Goal: Information Seeking & Learning: Learn about a topic

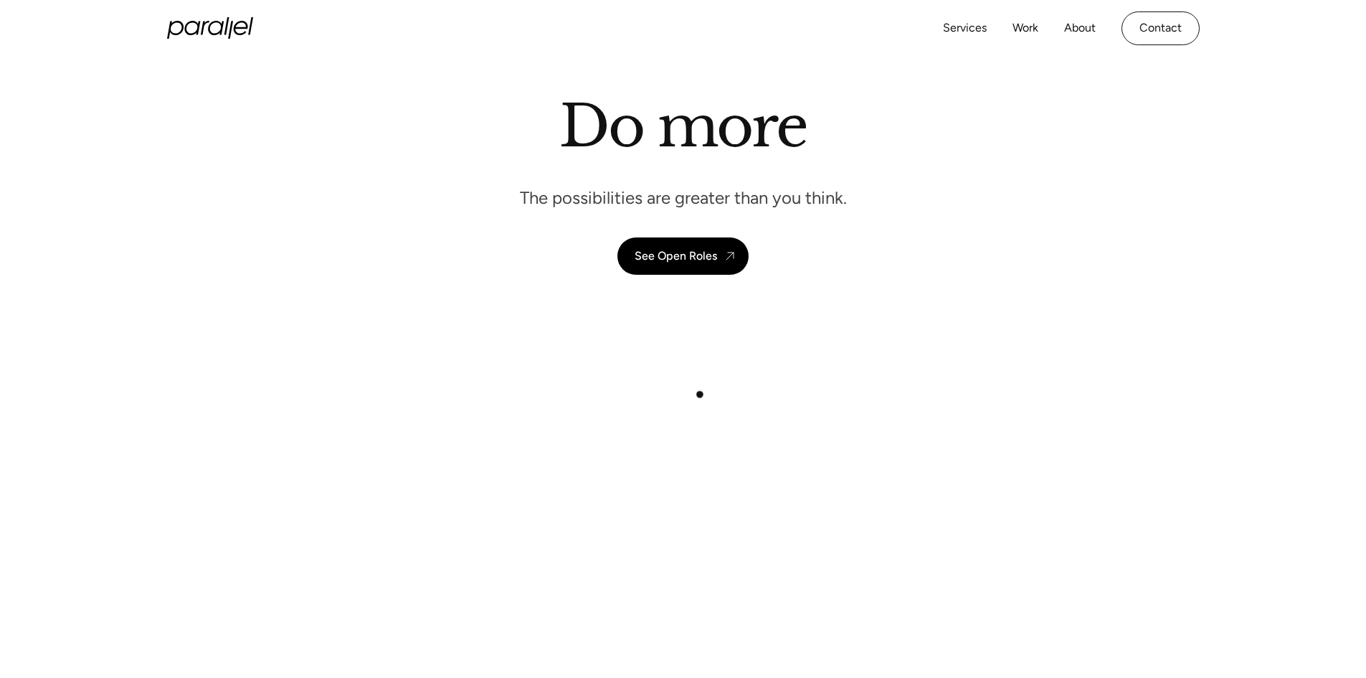
scroll to position [72, 0]
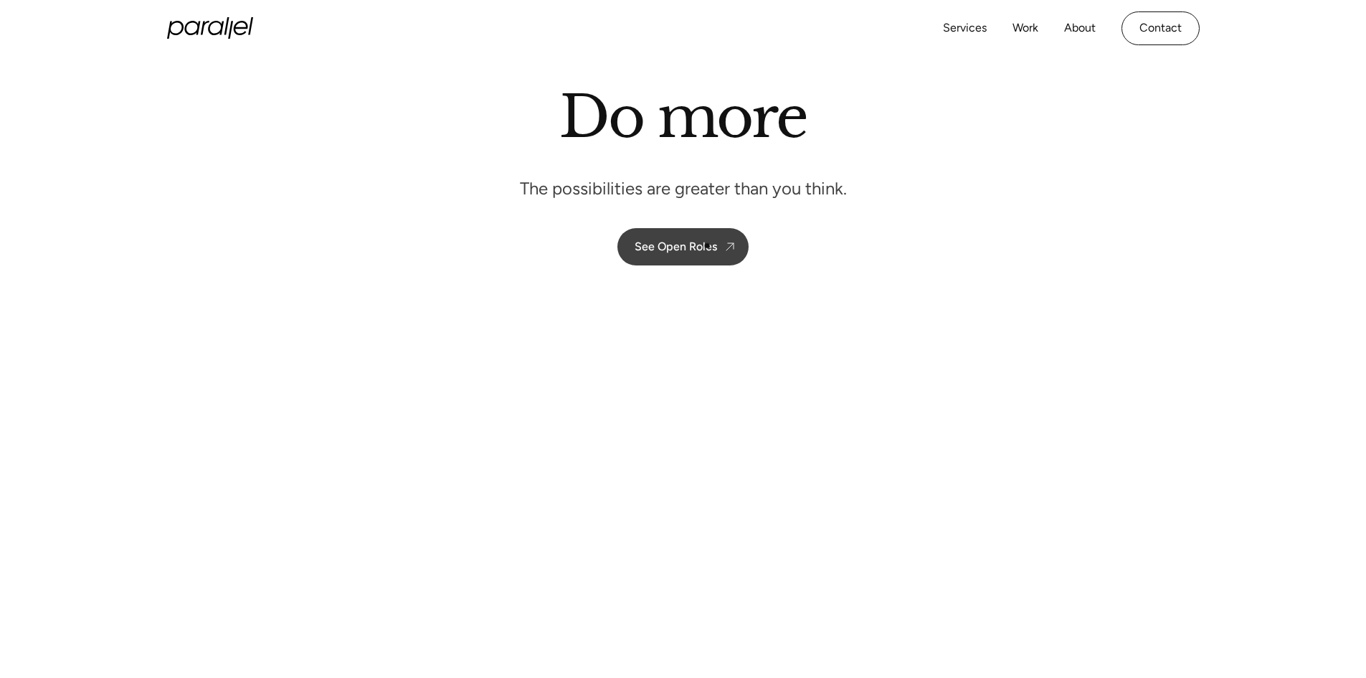
click at [708, 247] on div "See Open Roles" at bounding box center [676, 246] width 82 height 14
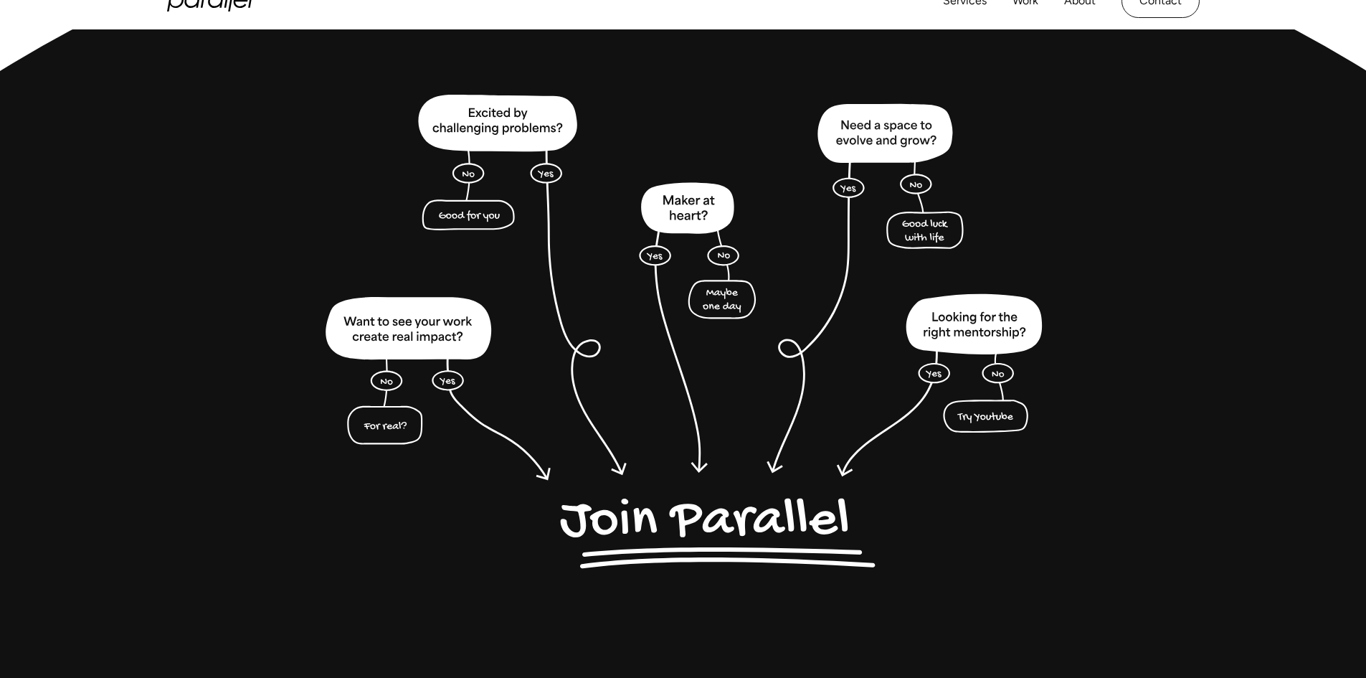
scroll to position [3535, 0]
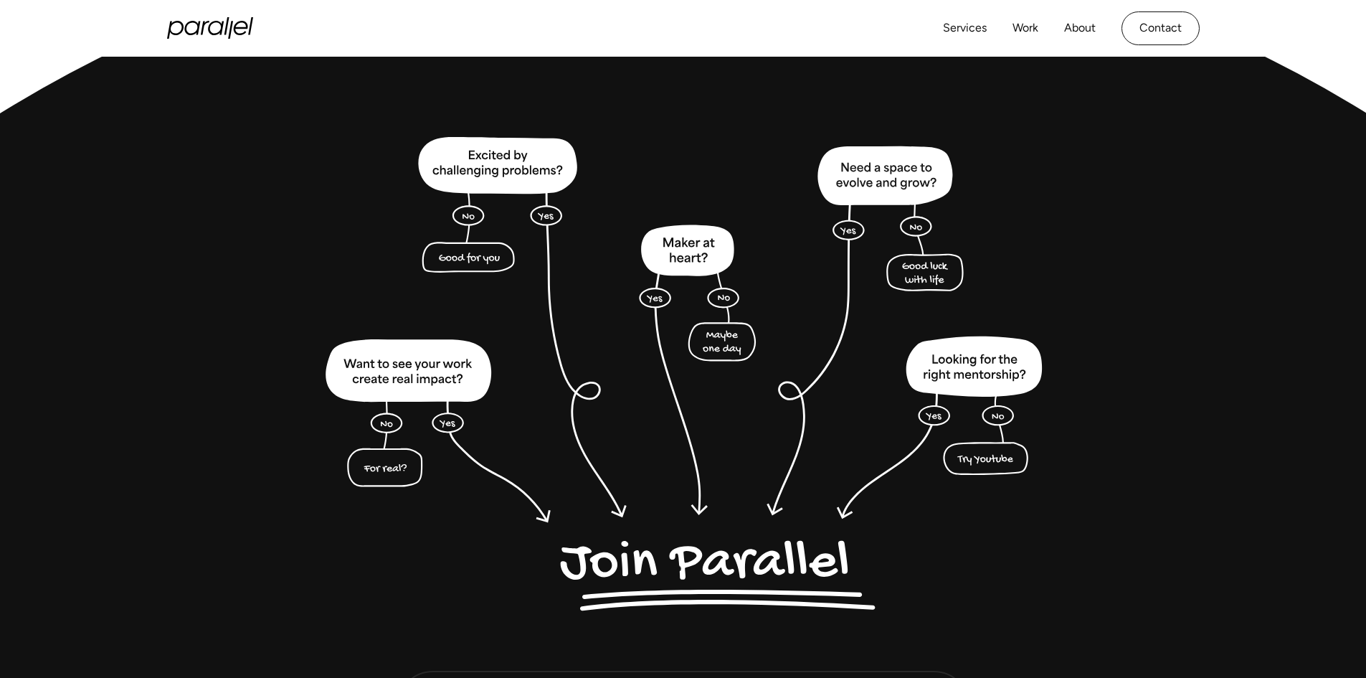
click at [679, 567] on img at bounding box center [683, 378] width 734 height 482
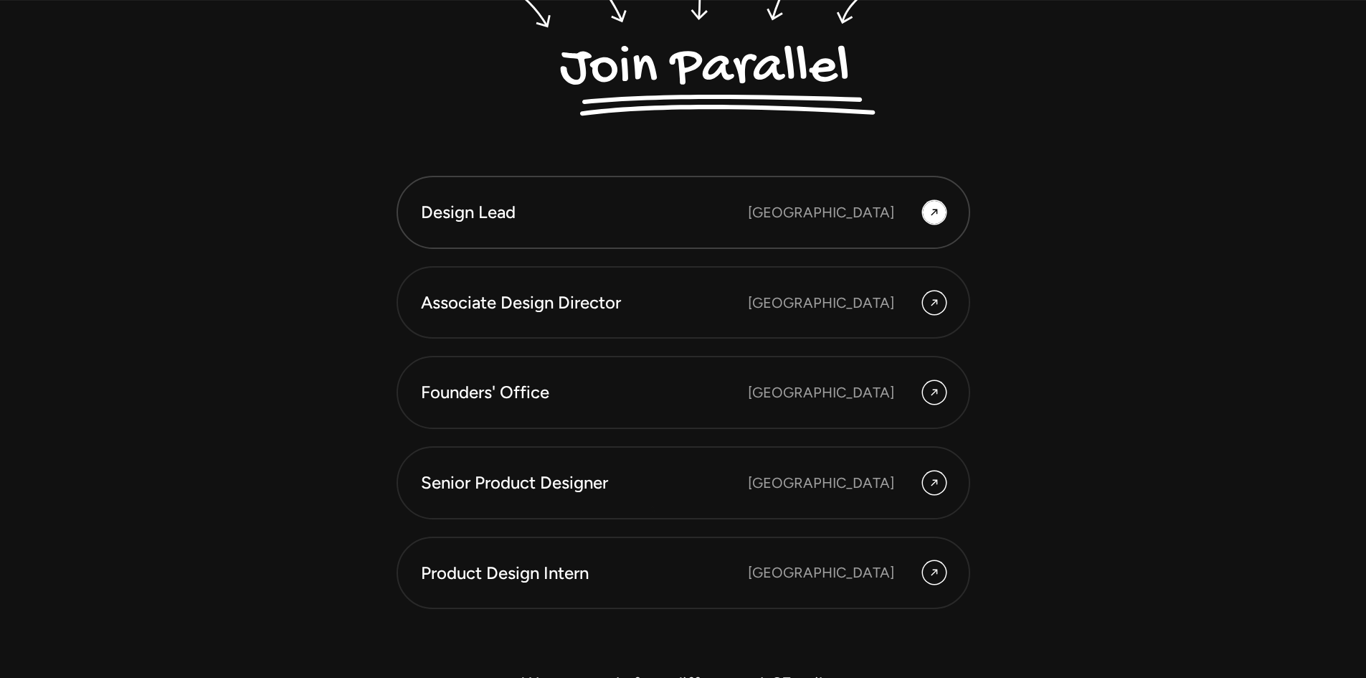
scroll to position [4037, 0]
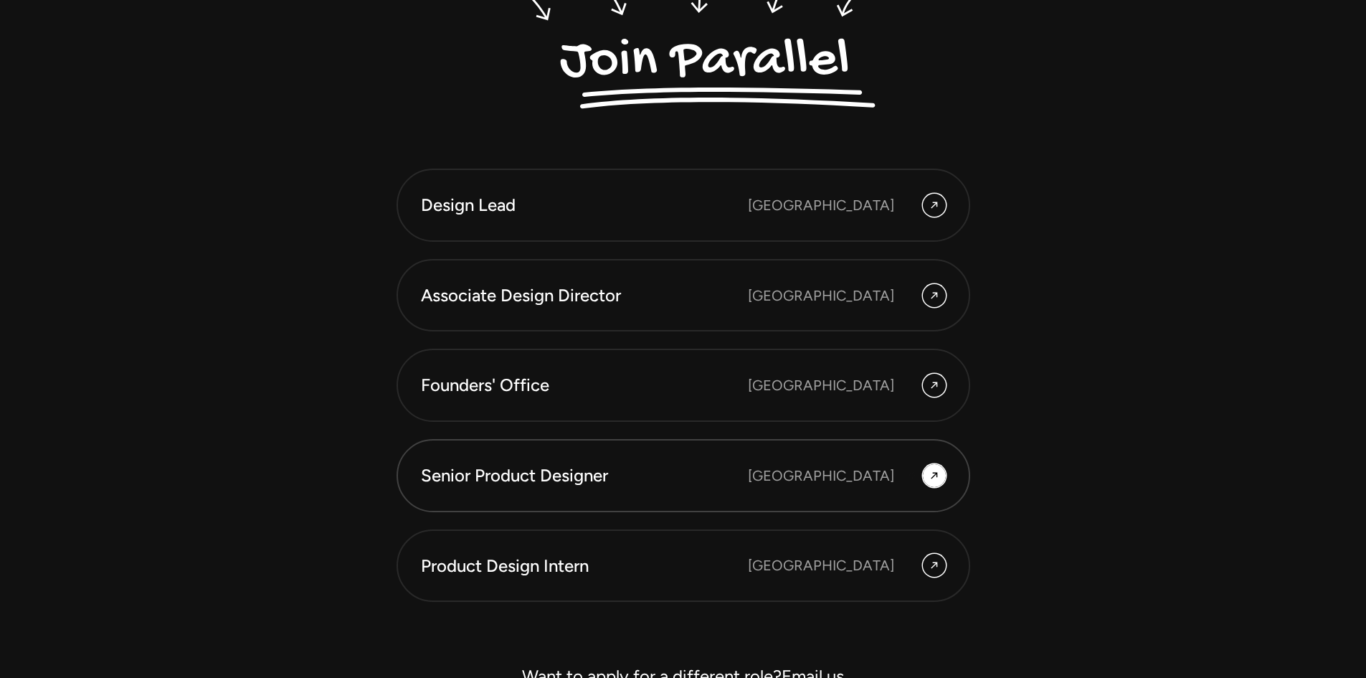
click at [912, 475] on div "Bengaluru" at bounding box center [847, 475] width 198 height 23
click at [935, 469] on icon at bounding box center [933, 475] width 11 height 17
click at [926, 473] on div at bounding box center [934, 475] width 23 height 23
click at [538, 472] on div "Senior Product Designer" at bounding box center [584, 475] width 327 height 24
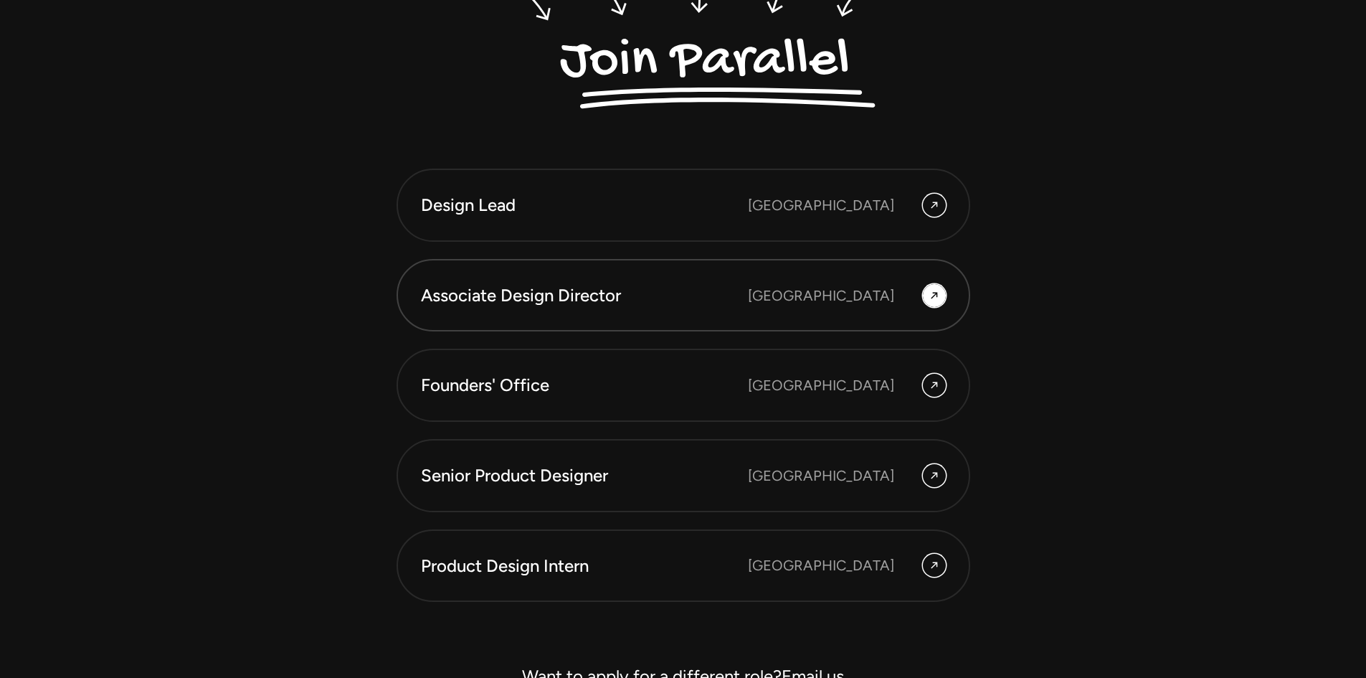
drag, startPoint x: 538, startPoint y: 472, endPoint x: 589, endPoint y: 265, distance: 212.7
click at [589, 265] on link "Associate Design Director [GEOGRAPHIC_DATA]" at bounding box center [683, 295] width 574 height 73
click at [536, 485] on div "Senior Product Designer" at bounding box center [584, 475] width 327 height 24
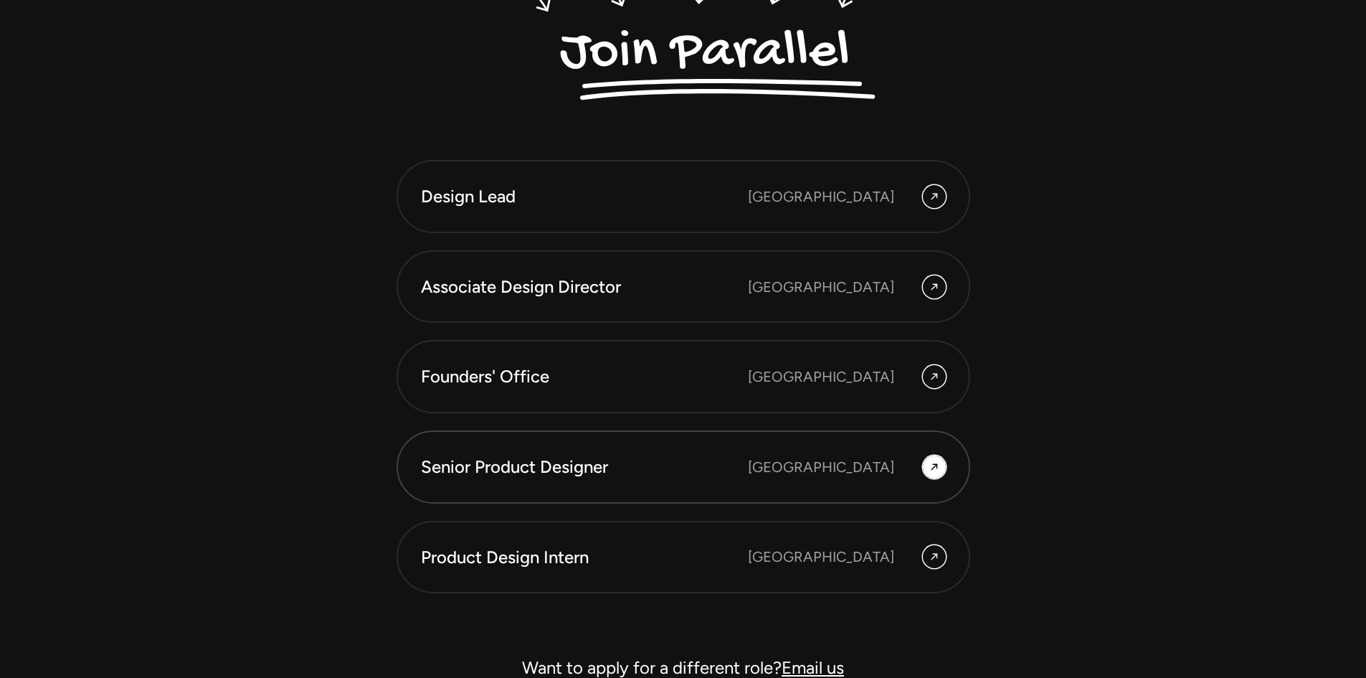
scroll to position [4046, 0]
click at [878, 465] on div "[GEOGRAPHIC_DATA]" at bounding box center [821, 466] width 146 height 22
click at [667, 374] on div "Founders' Office" at bounding box center [584, 376] width 327 height 24
click at [645, 293] on div "Associate Design Director" at bounding box center [584, 286] width 327 height 24
click at [645, 292] on div "Associate Design Director" at bounding box center [584, 286] width 327 height 24
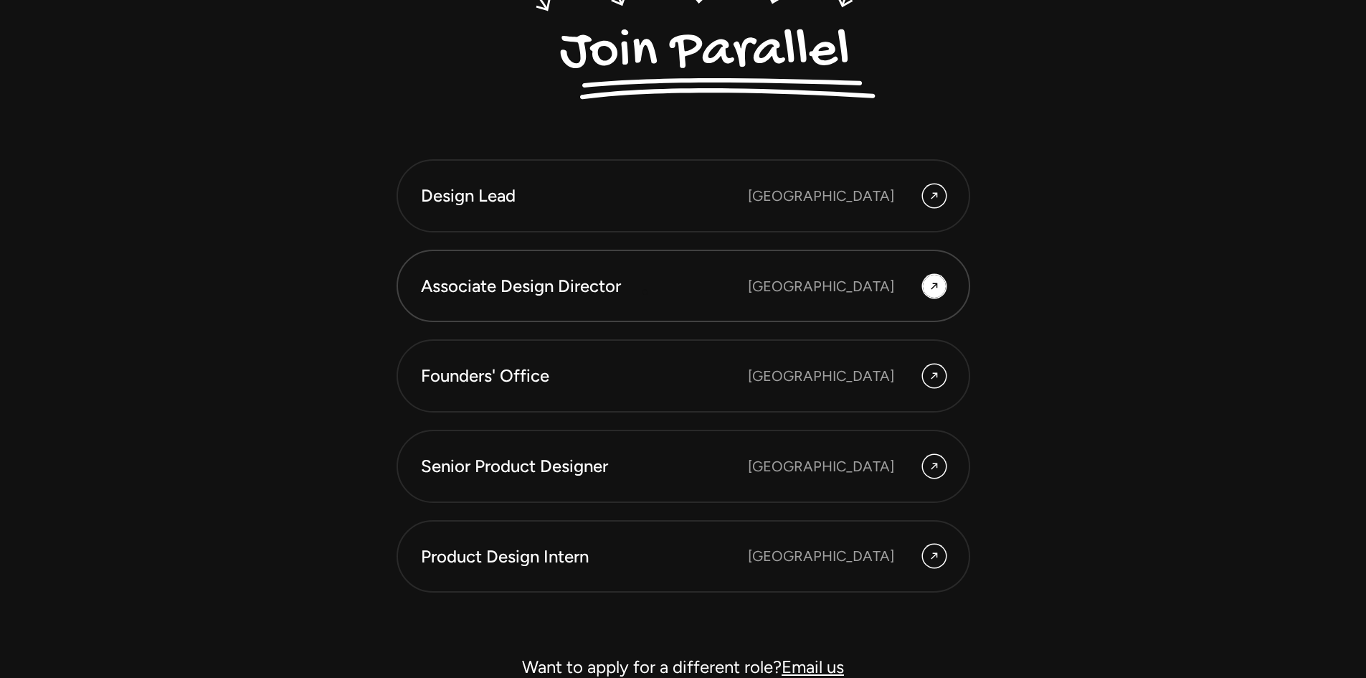
click at [645, 292] on div "Associate Design Director" at bounding box center [584, 286] width 327 height 24
click at [560, 469] on div "Senior Product Designer" at bounding box center [584, 466] width 327 height 24
click at [560, 468] on div "Senior Product Designer" at bounding box center [584, 466] width 327 height 24
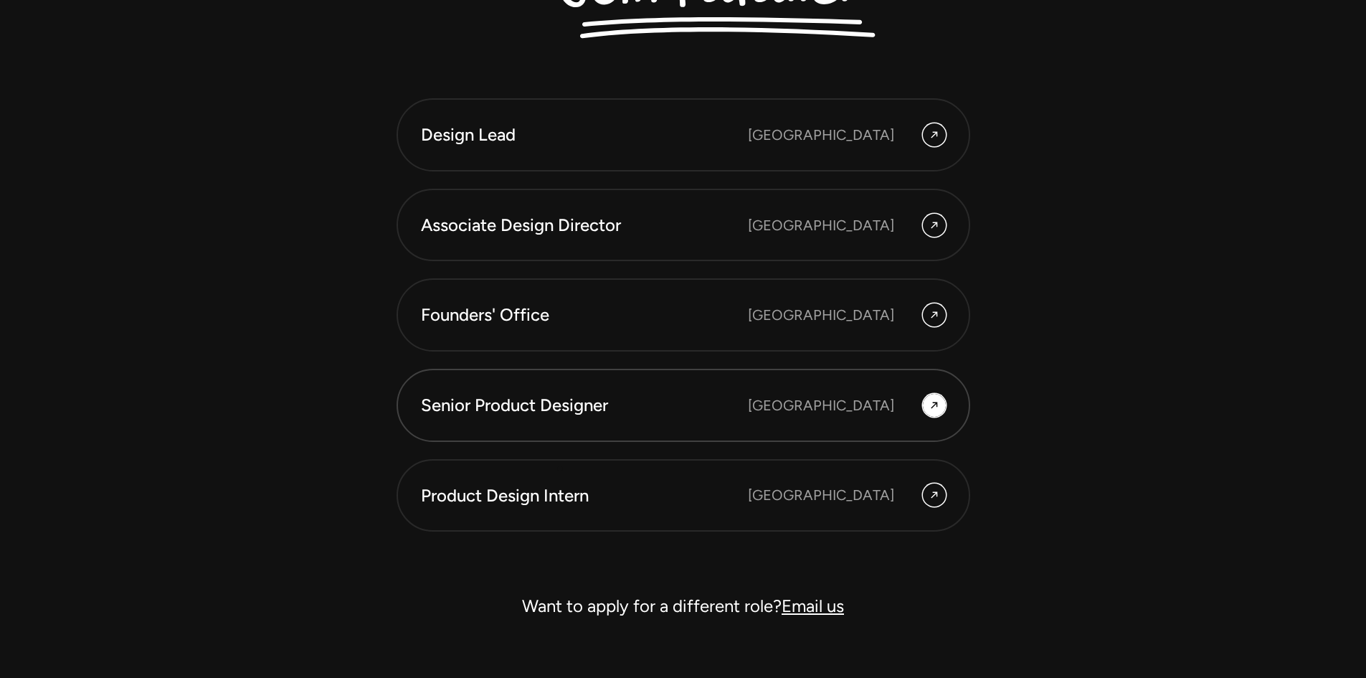
scroll to position [4118, 0]
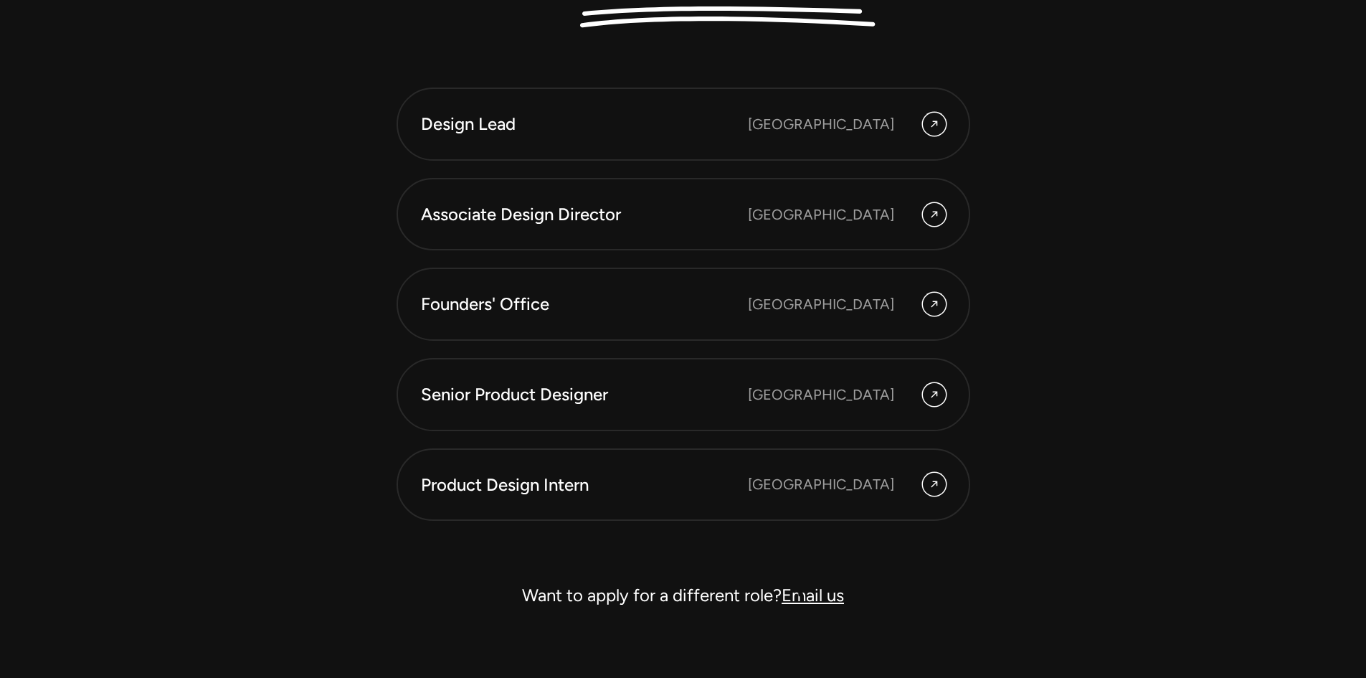
click at [809, 592] on link "Email us" at bounding box center [812, 594] width 62 height 21
click at [1068, 319] on div "Design Lead Bangalore Associate Design Director Bangalore Founders' Office Beng…" at bounding box center [683, 83] width 975 height 1058
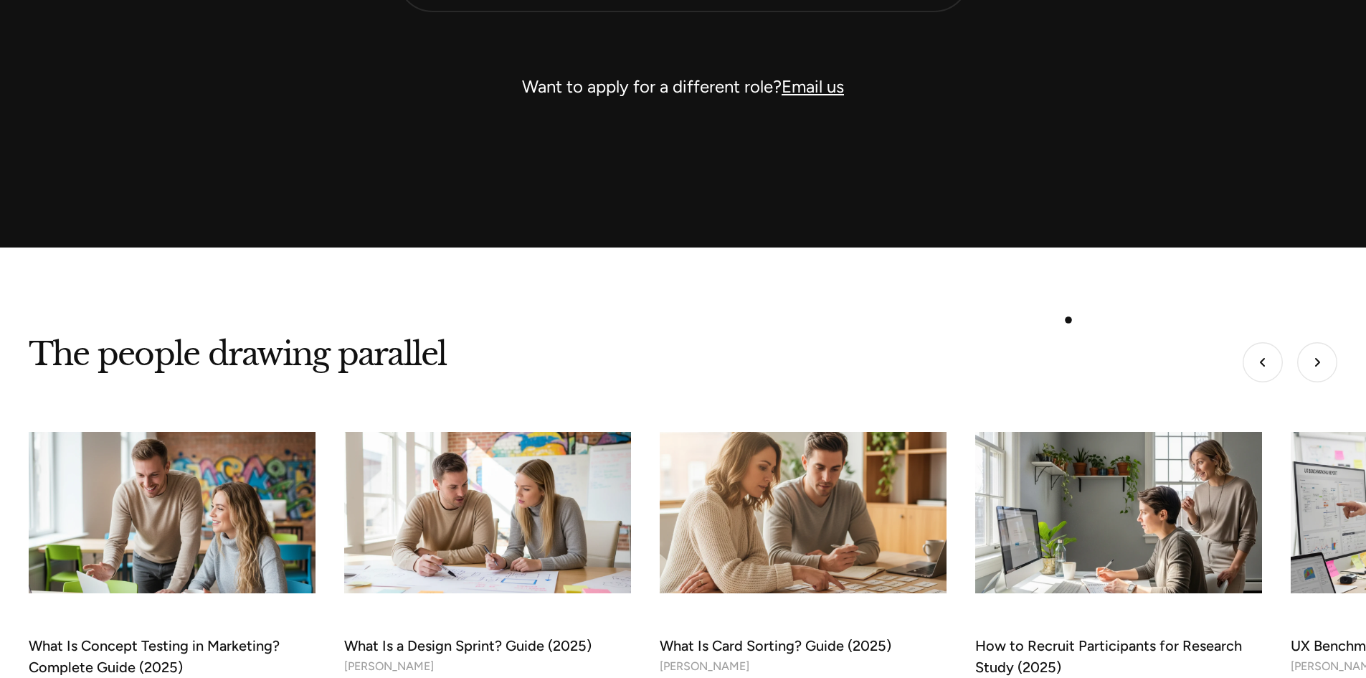
scroll to position [4691, 0]
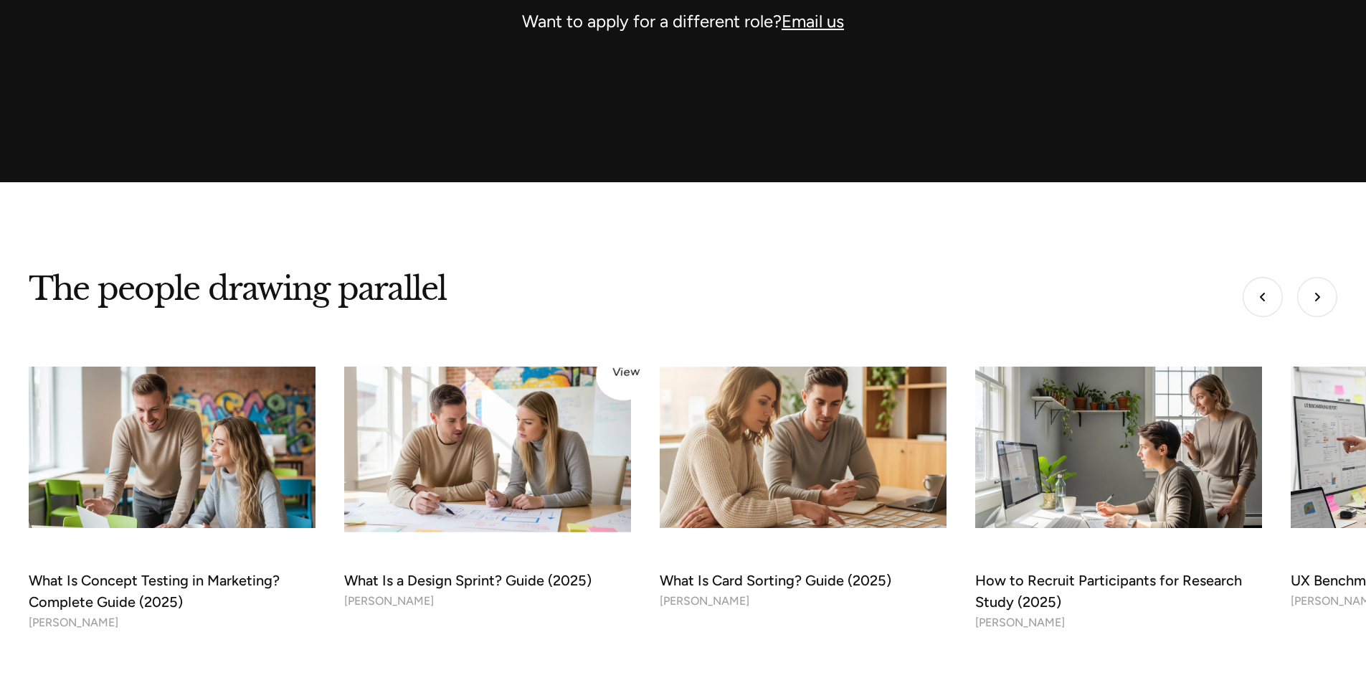
click at [364, 513] on img at bounding box center [487, 447] width 301 height 169
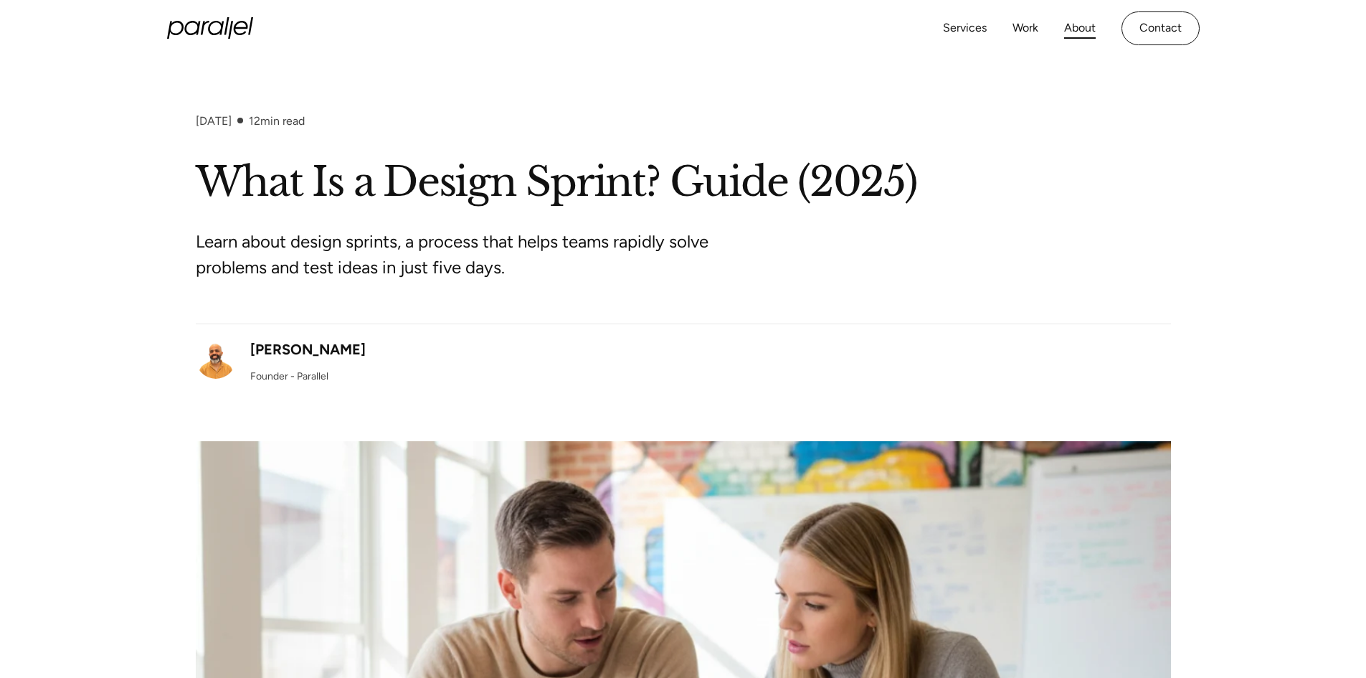
click at [1079, 28] on link "About" at bounding box center [1080, 28] width 32 height 21
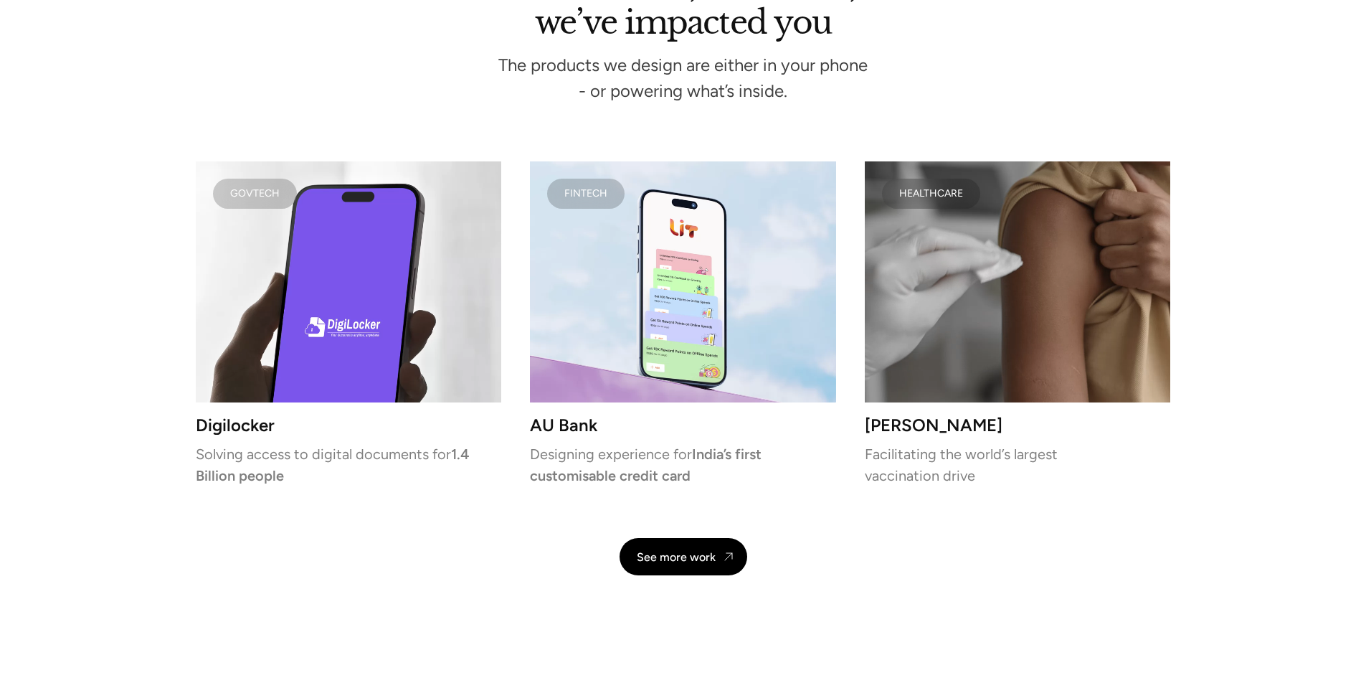
scroll to position [3069, 0]
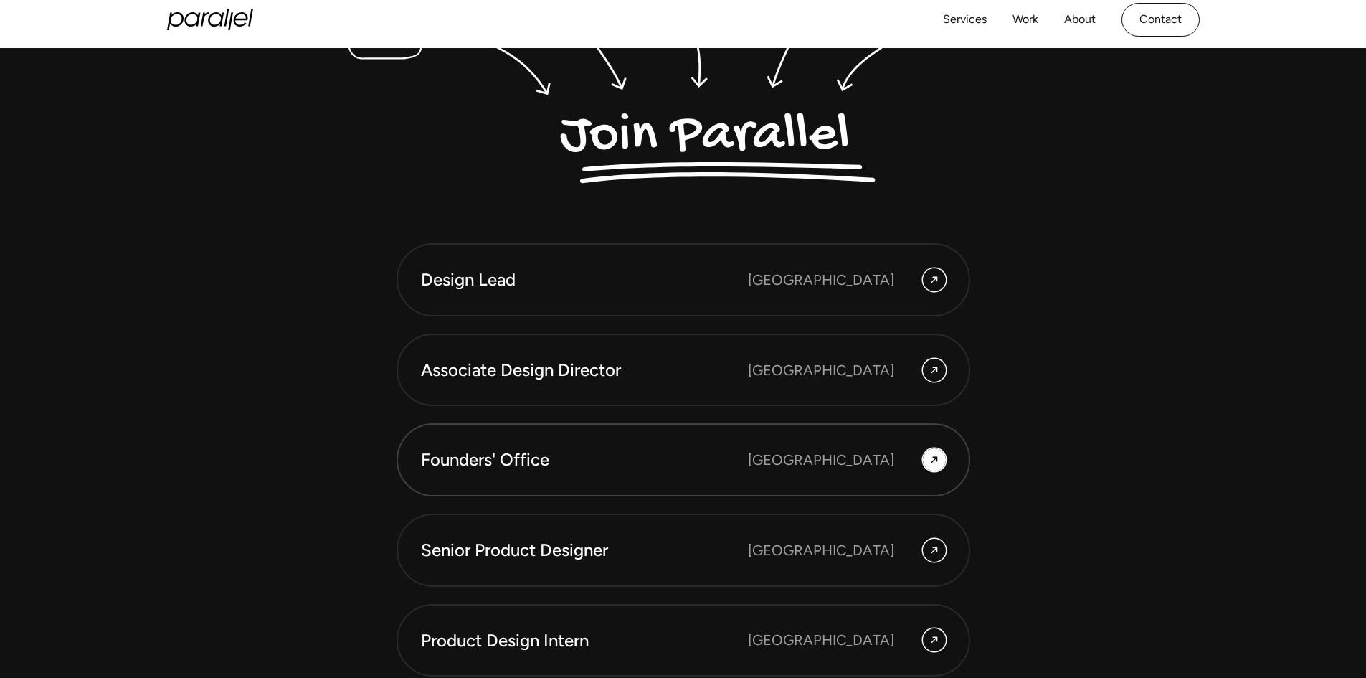
scroll to position [3974, 0]
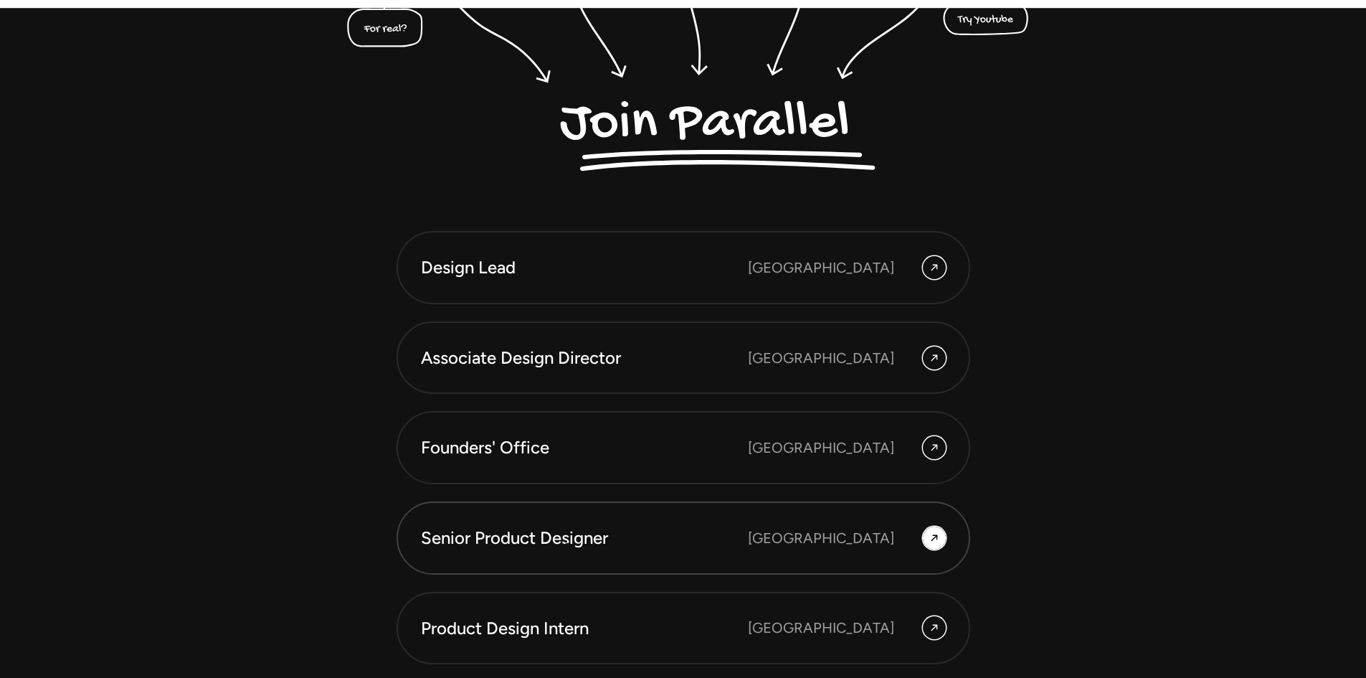
click at [566, 549] on div "Senior Product Designer" at bounding box center [584, 538] width 327 height 24
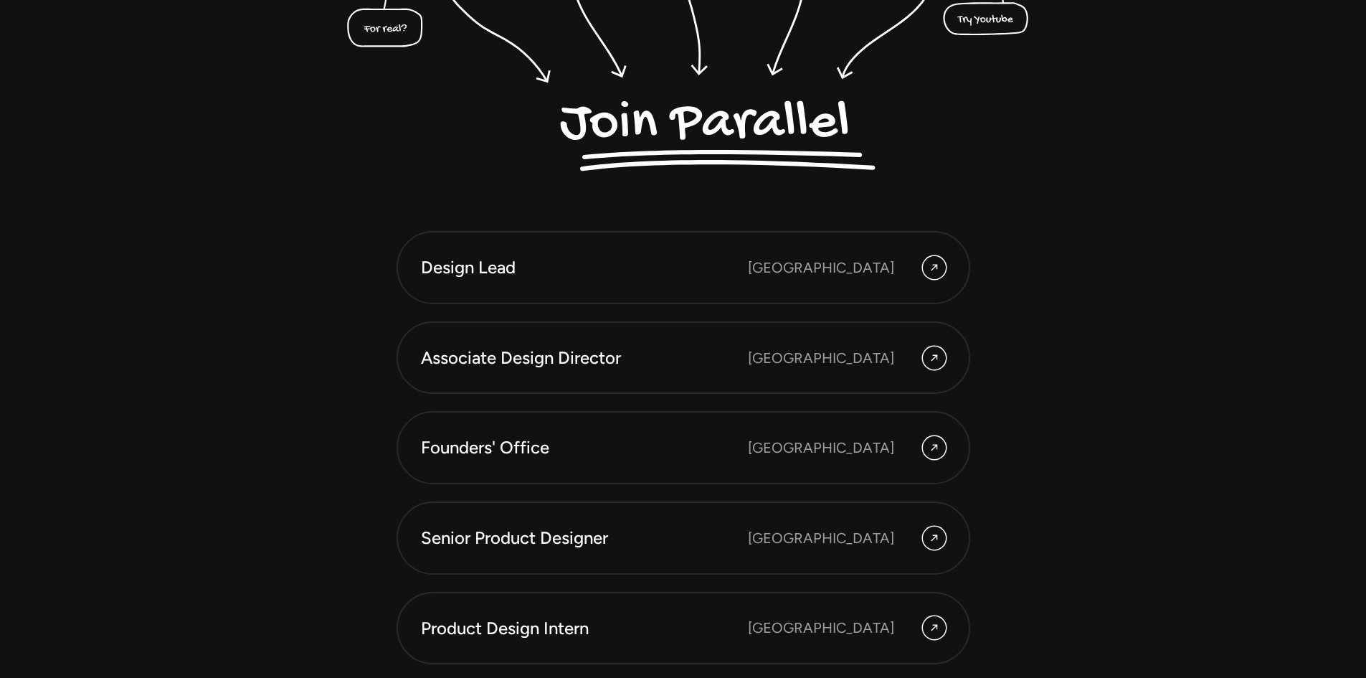
click at [1067, 384] on div "Design Lead Bangalore Associate Design Director Bangalore Founders' Office Beng…" at bounding box center [683, 226] width 975 height 1058
click at [864, 536] on div "[GEOGRAPHIC_DATA]" at bounding box center [821, 538] width 146 height 22
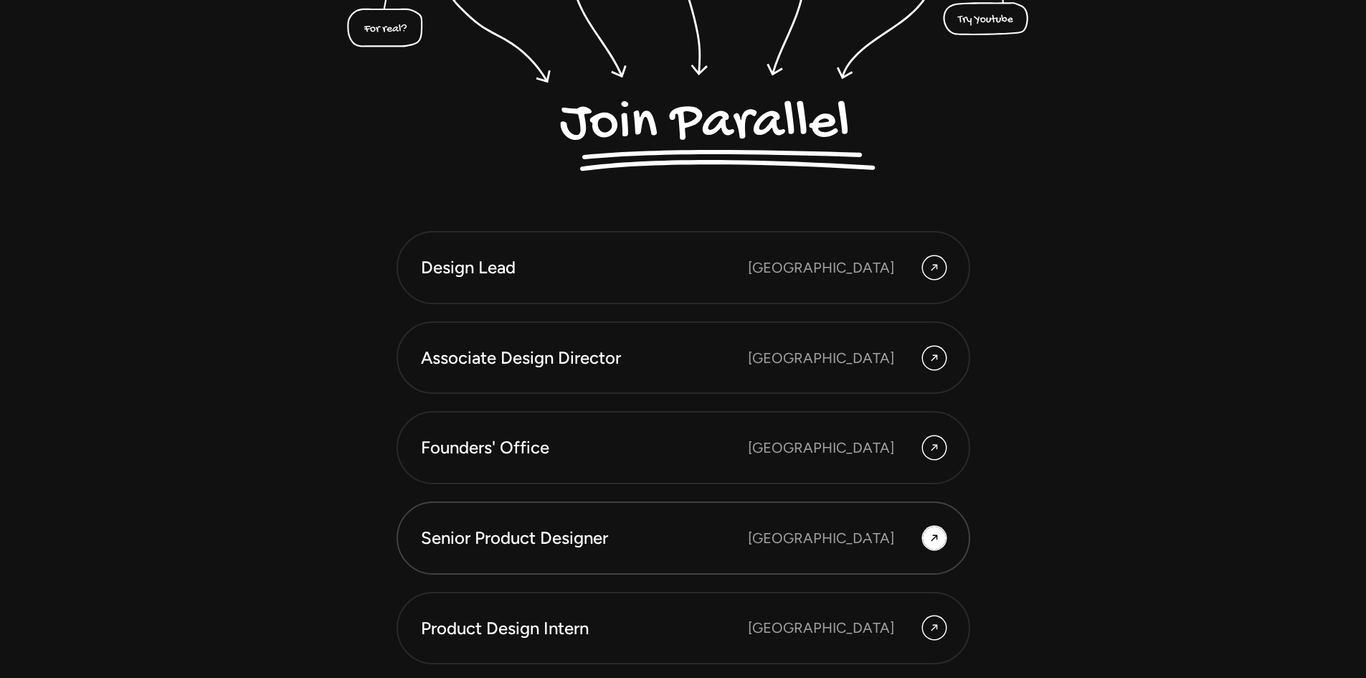
click at [864, 536] on div "[GEOGRAPHIC_DATA]" at bounding box center [821, 538] width 146 height 22
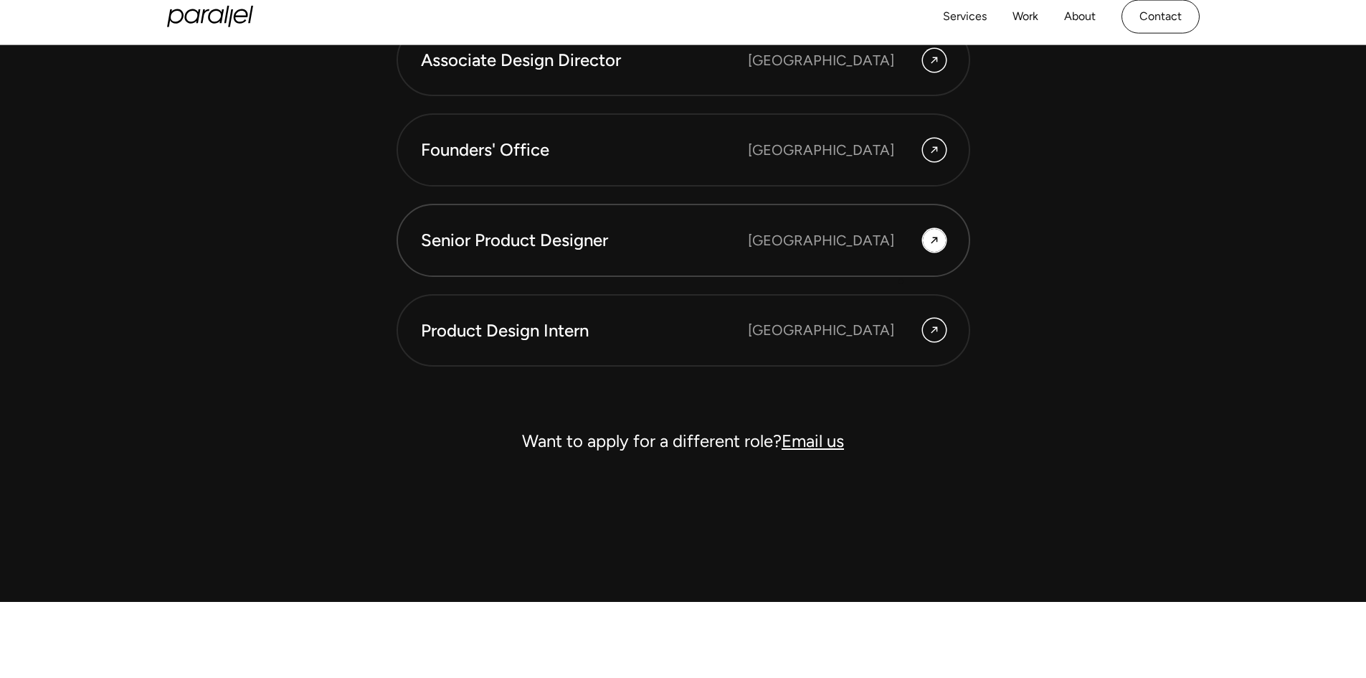
scroll to position [4261, 0]
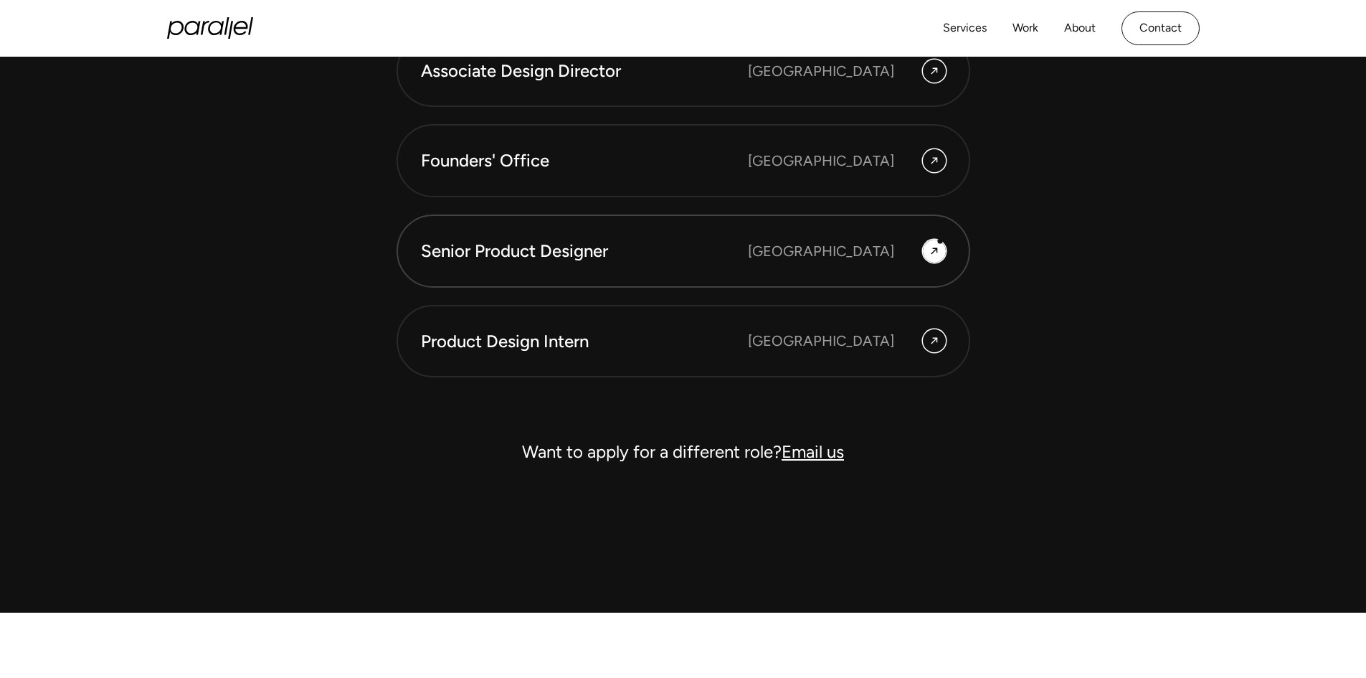
click at [940, 241] on div at bounding box center [934, 250] width 23 height 23
click at [935, 247] on icon at bounding box center [933, 250] width 11 height 17
click at [884, 256] on div "[GEOGRAPHIC_DATA]" at bounding box center [821, 251] width 146 height 22
click at [807, 453] on link "Email us" at bounding box center [812, 451] width 62 height 21
click at [1123, 37] on link "Contact" at bounding box center [1160, 28] width 78 height 34
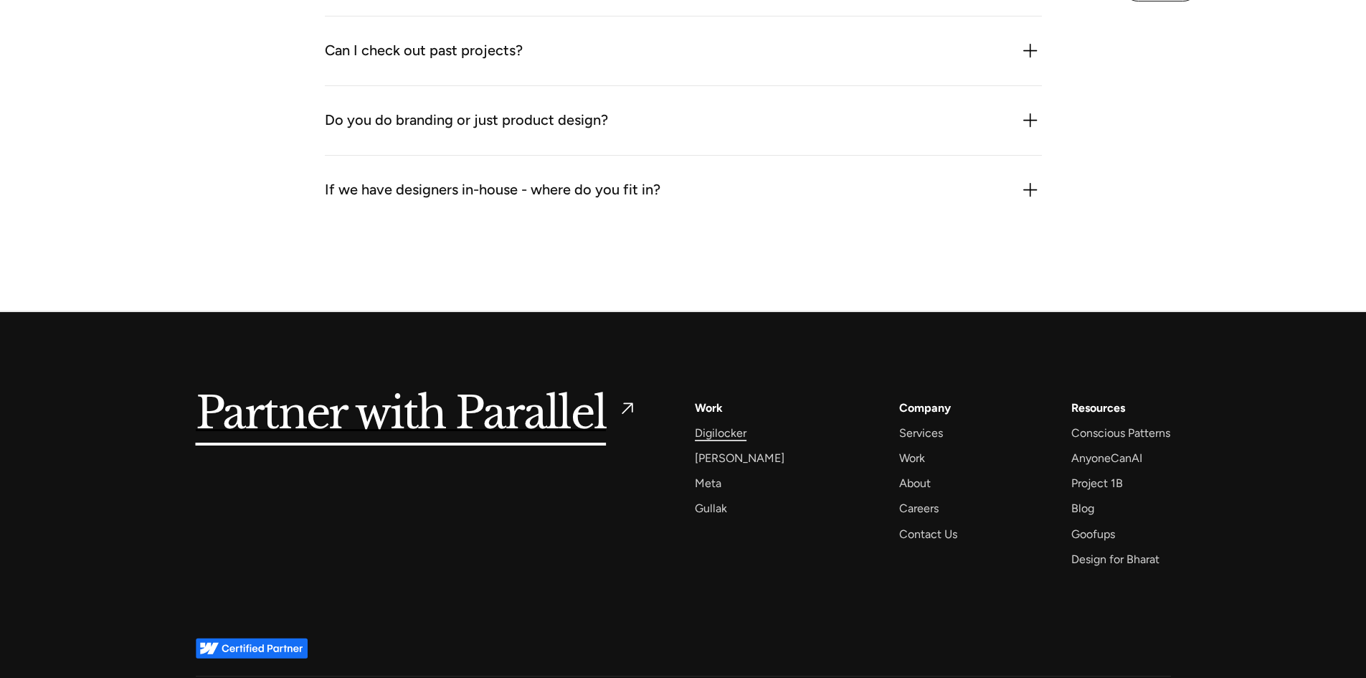
scroll to position [2132, 0]
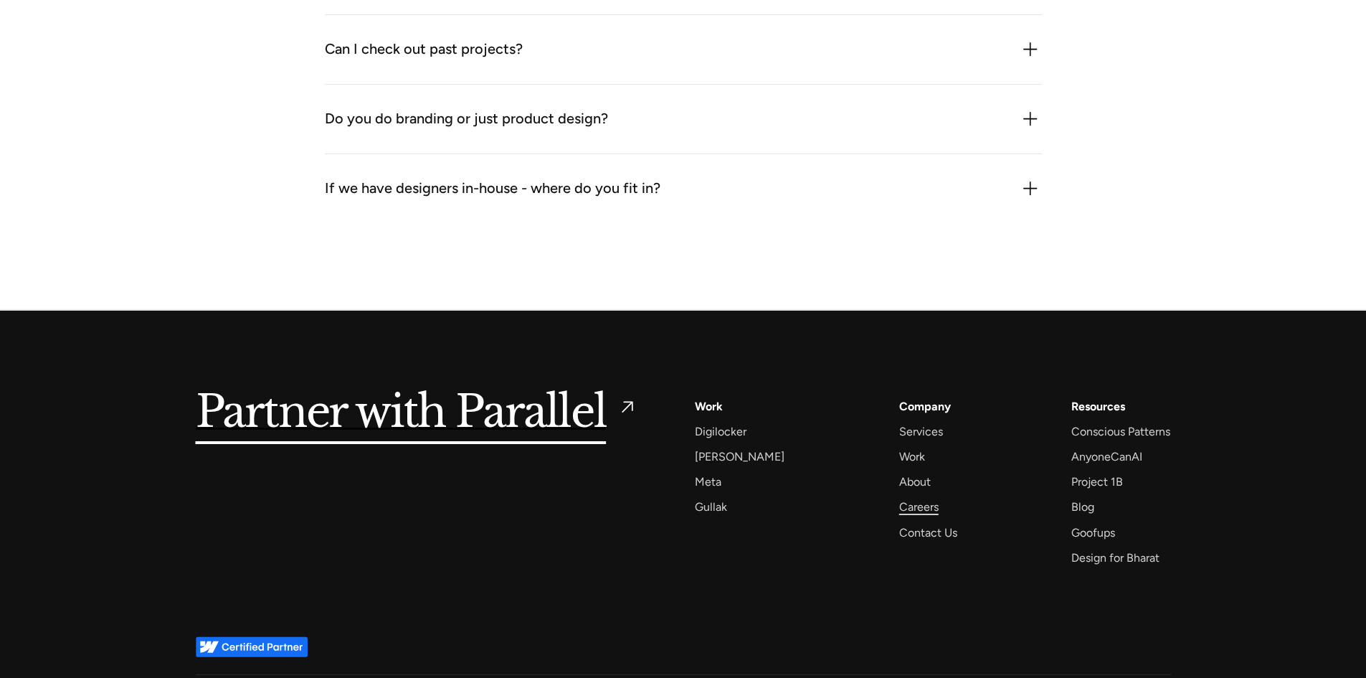
click at [899, 503] on div "Careers" at bounding box center [918, 506] width 39 height 19
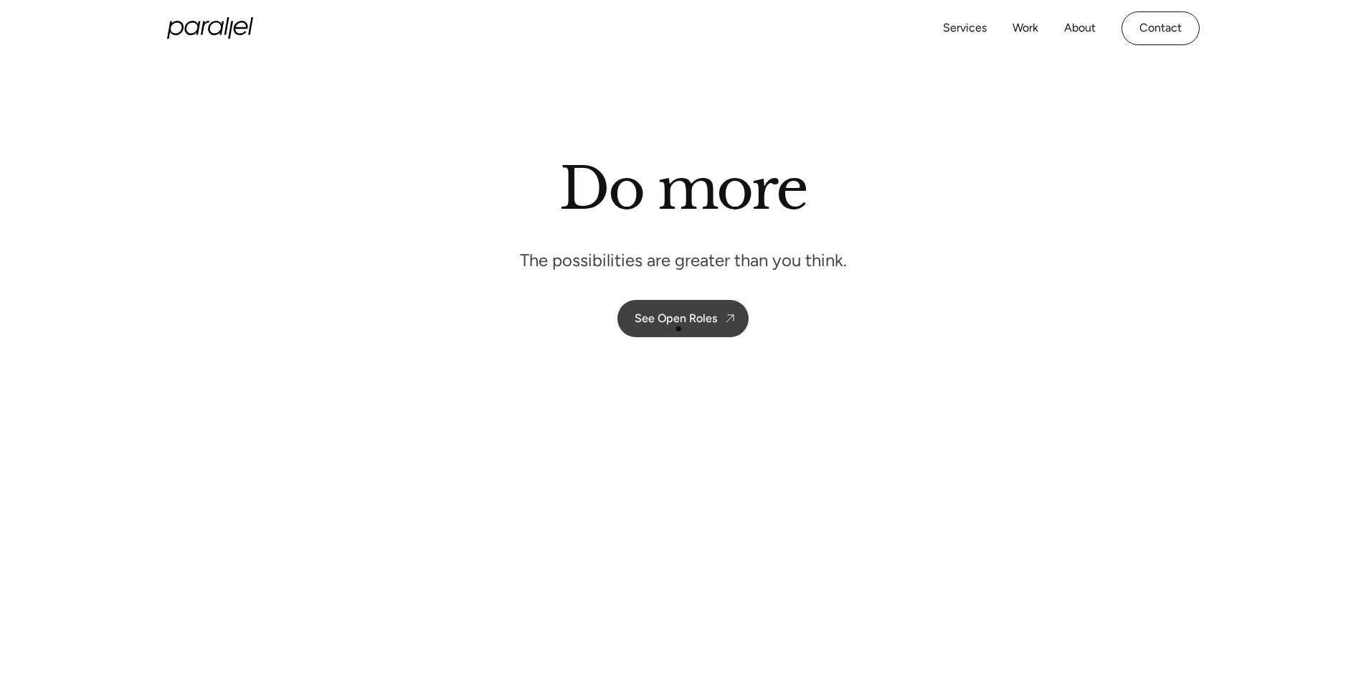
click at [678, 325] on link "See Open Roles" at bounding box center [682, 318] width 131 height 37
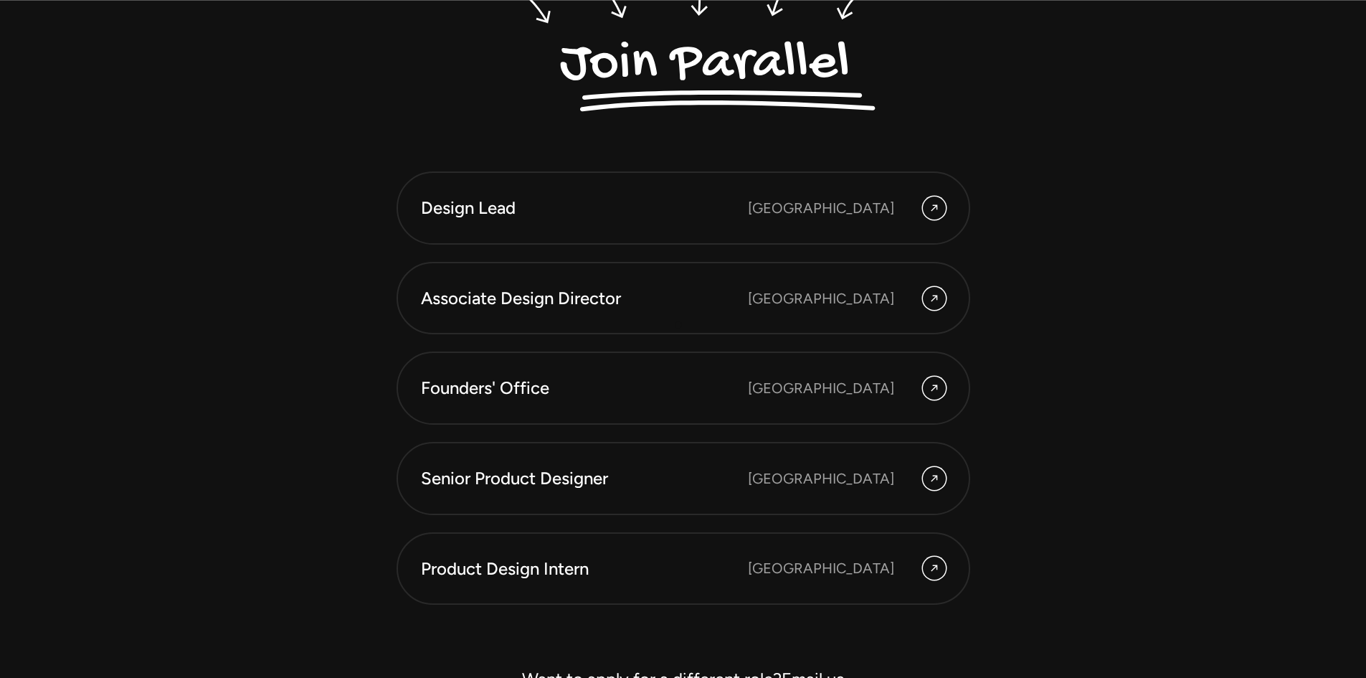
scroll to position [4039, 0]
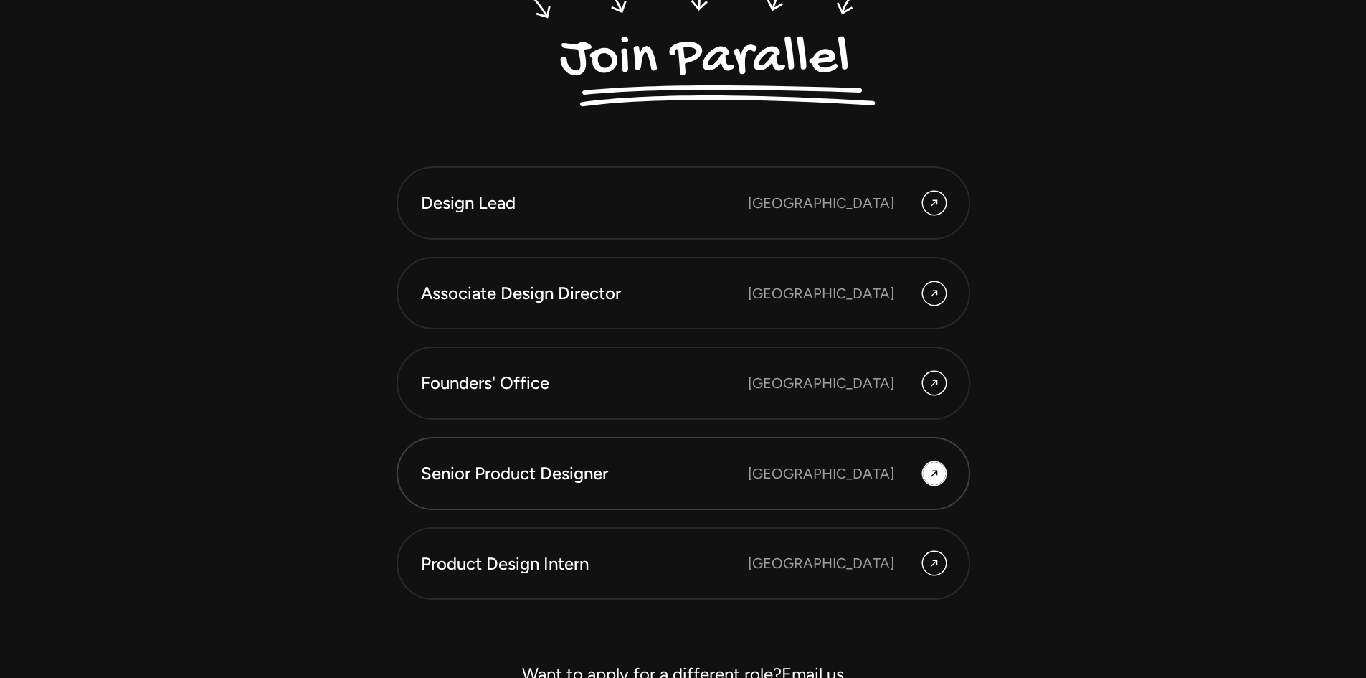
click at [624, 475] on div "Senior Product Designer" at bounding box center [584, 473] width 327 height 24
